Goal: Information Seeking & Learning: Check status

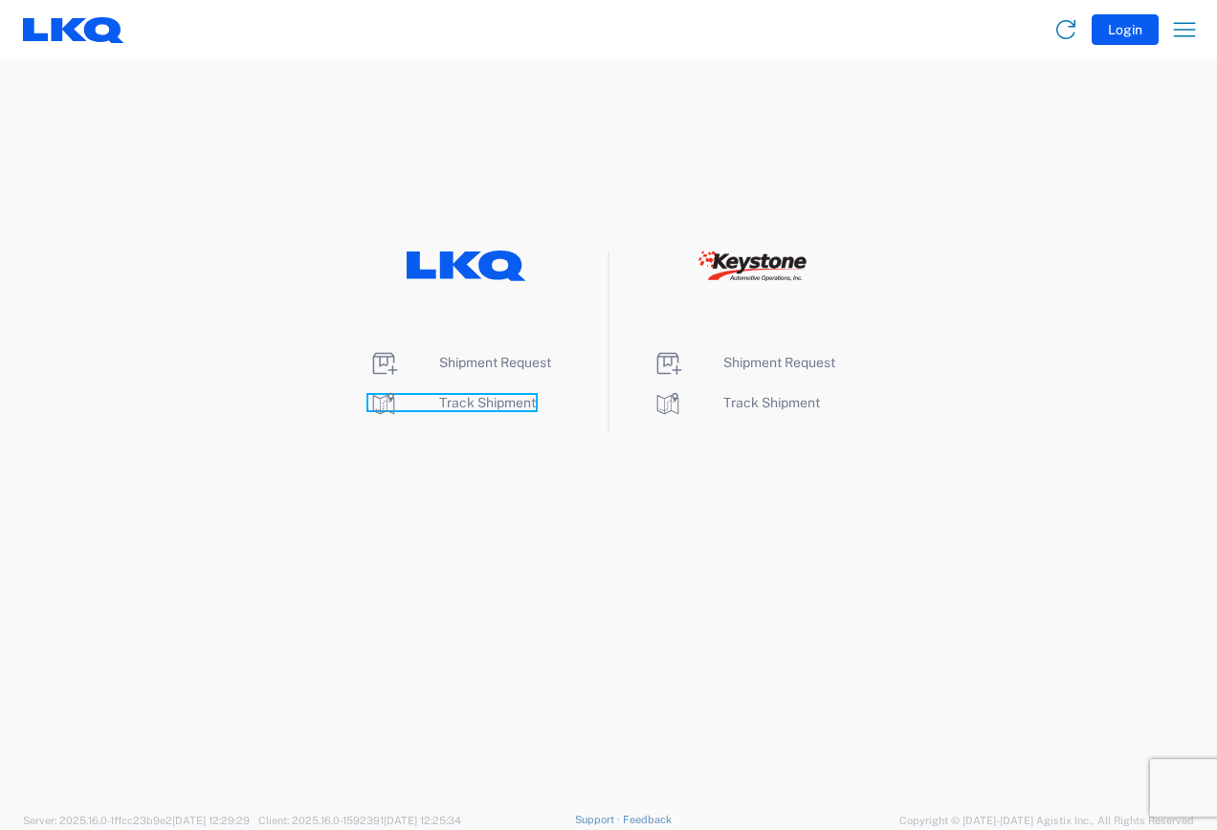
click at [457, 402] on span "Track Shipment" at bounding box center [487, 402] width 97 height 15
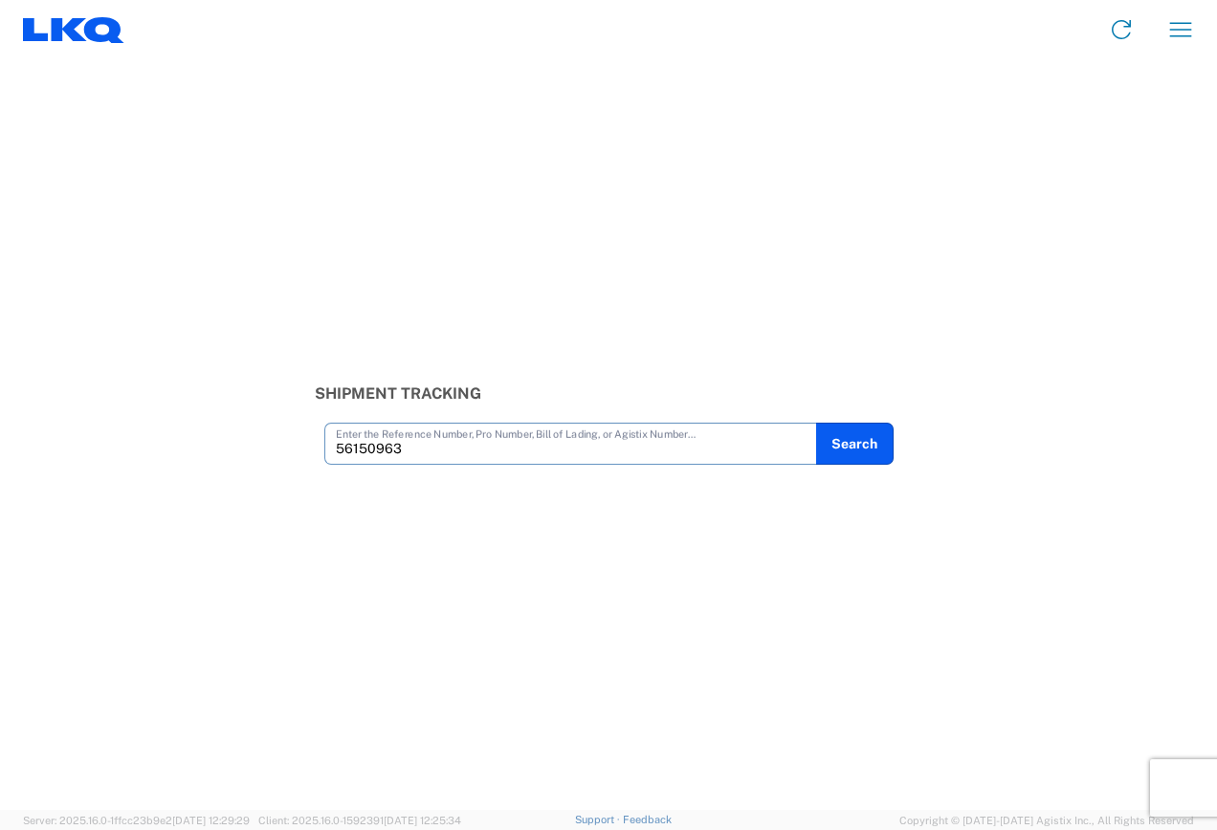
type input "56150963"
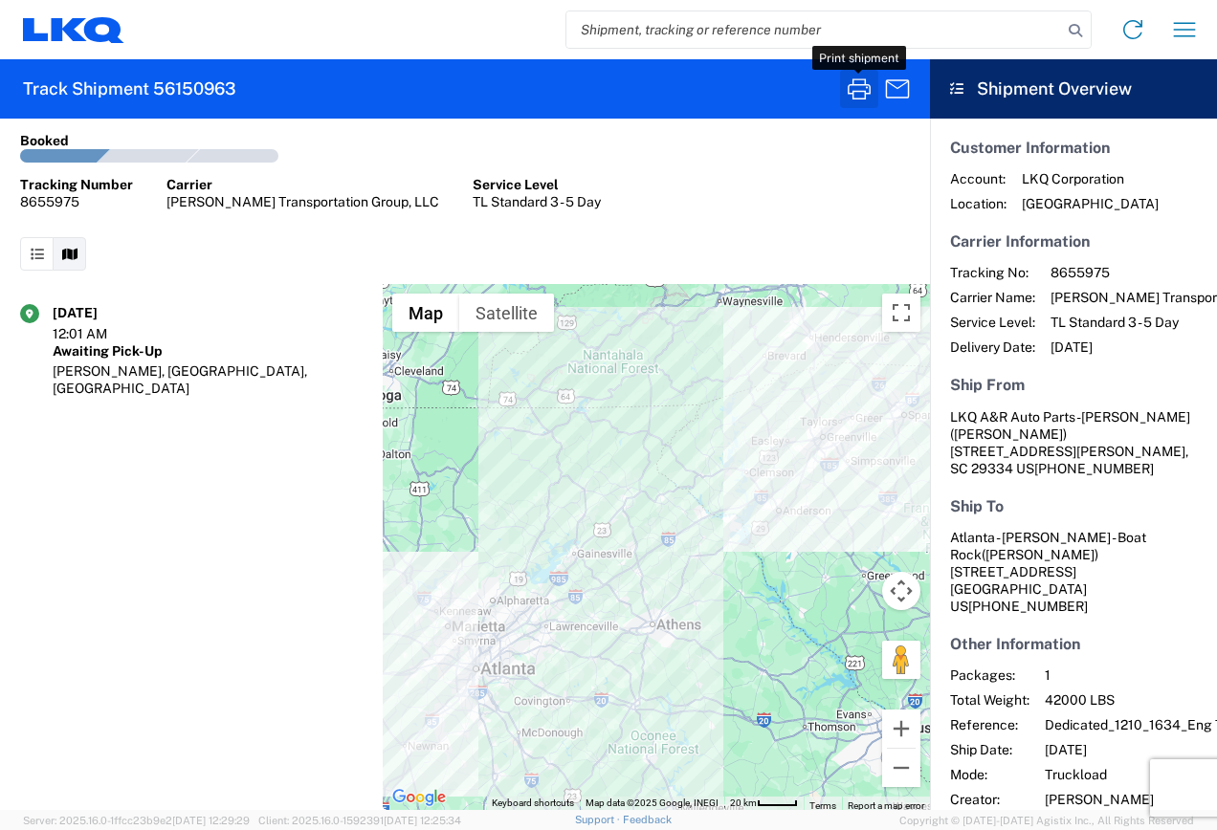
click at [864, 82] on icon "button" at bounding box center [859, 89] width 31 height 31
